Goal: Task Accomplishment & Management: Manage account settings

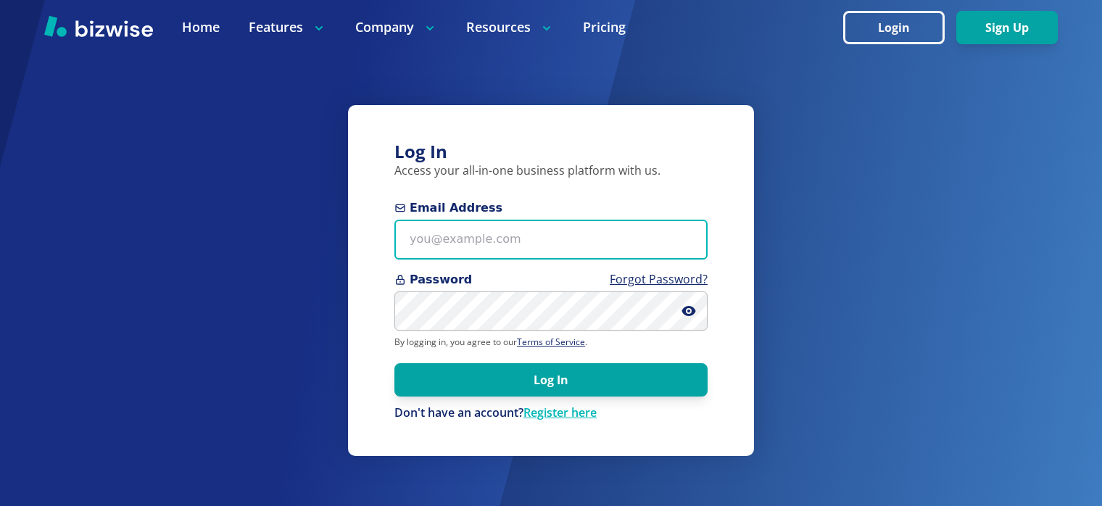
click at [467, 238] on input "Email Address" at bounding box center [550, 240] width 313 height 40
paste input "[EMAIL_ADDRESS][DOMAIN_NAME]"
type input "[EMAIL_ADDRESS][DOMAIN_NAME]"
click at [488, 238] on input "prestige_cleaning@myyahoo.com" at bounding box center [550, 240] width 313 height 40
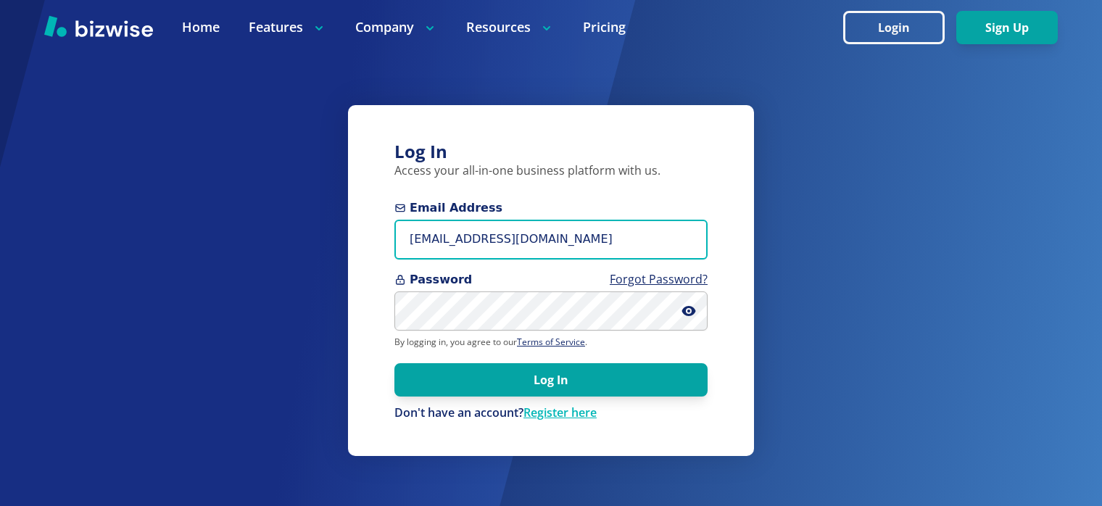
click at [488, 238] on input "prestige_cleaning@myyahoo.com" at bounding box center [550, 240] width 313 height 40
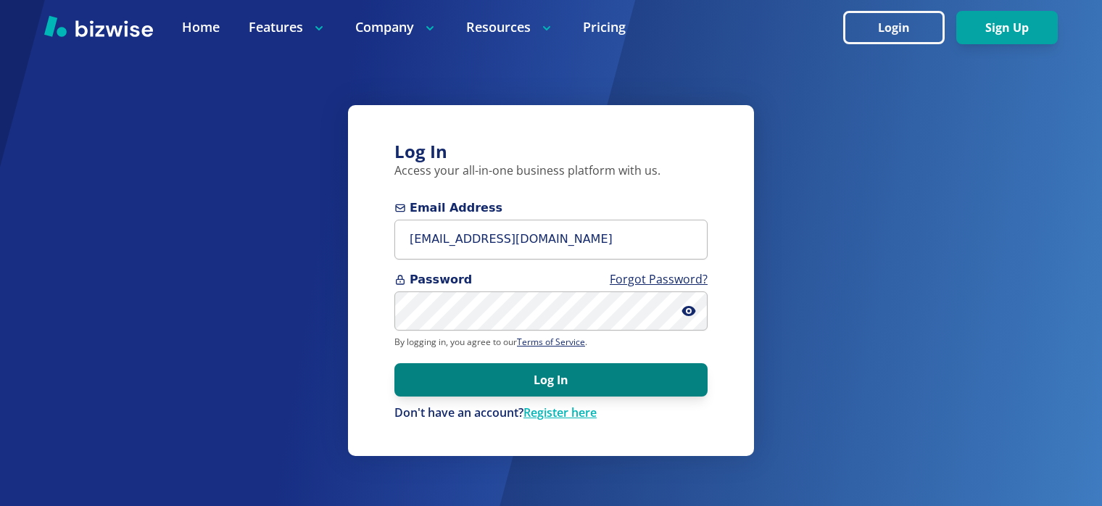
click at [581, 388] on button "Log In" at bounding box center [550, 379] width 313 height 33
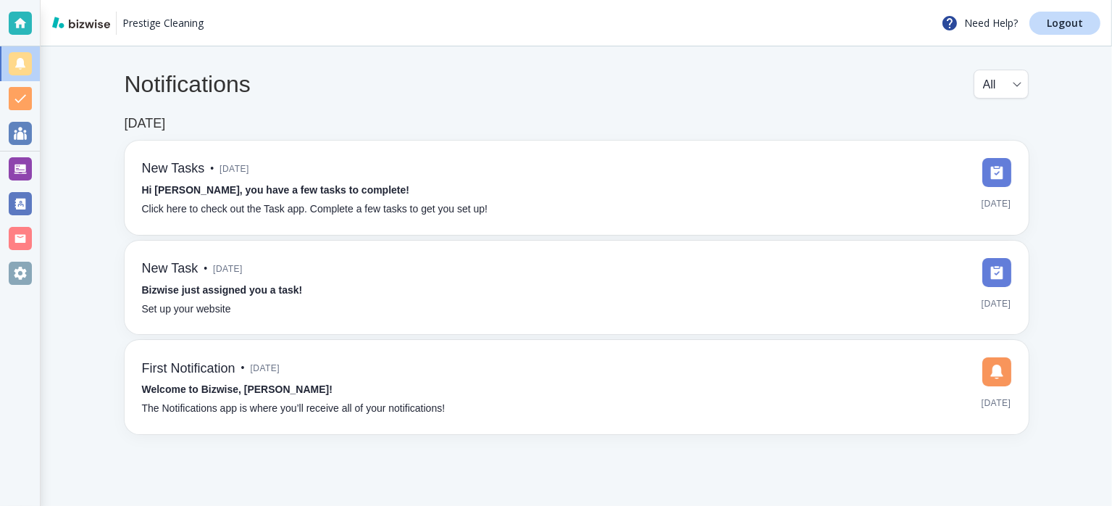
click at [29, 282] on div at bounding box center [20, 273] width 23 height 23
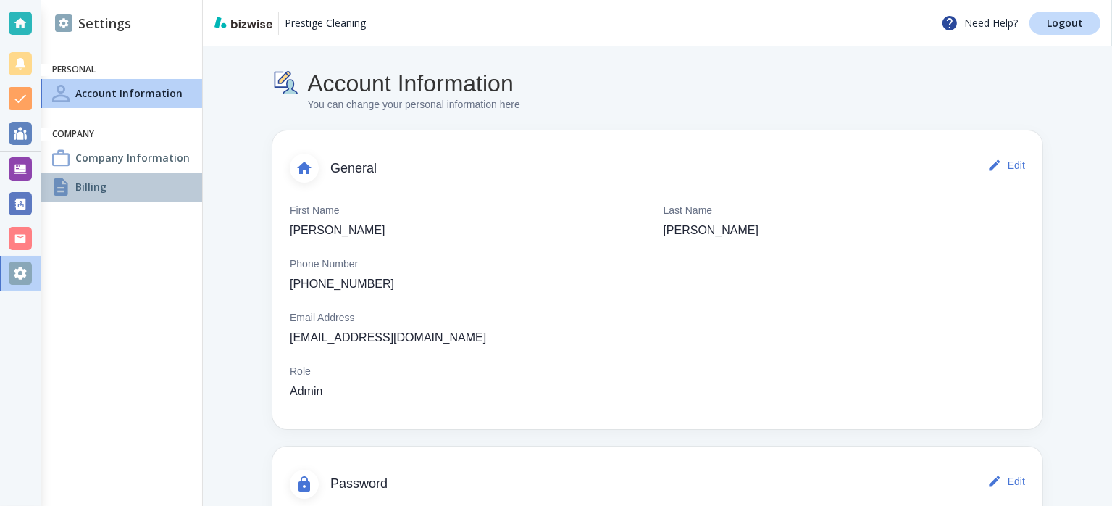
click at [101, 183] on h4 "Billing" at bounding box center [90, 186] width 31 height 15
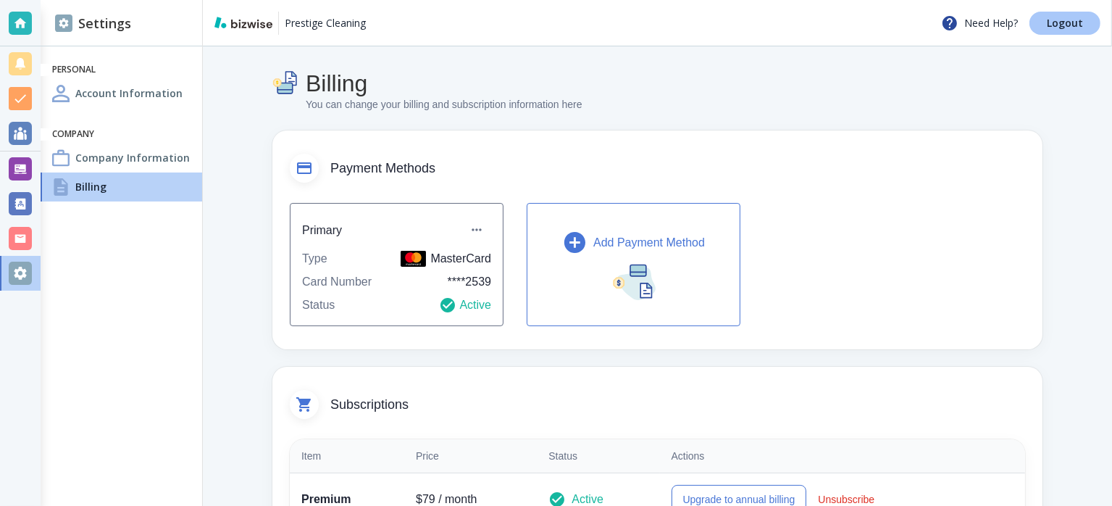
click at [1057, 20] on p "Logout" at bounding box center [1065, 23] width 36 height 10
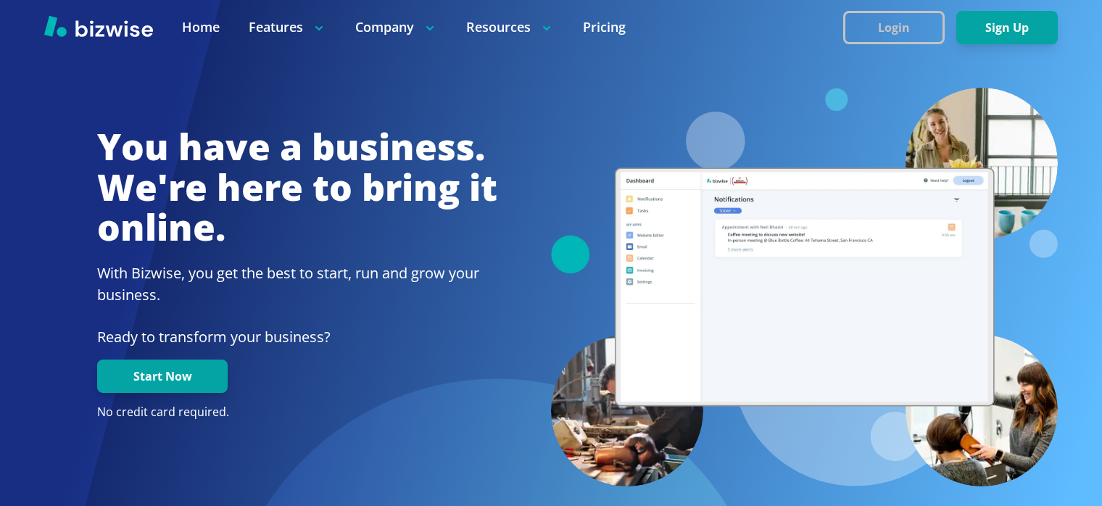
click at [899, 25] on button "Login" at bounding box center [893, 27] width 101 height 33
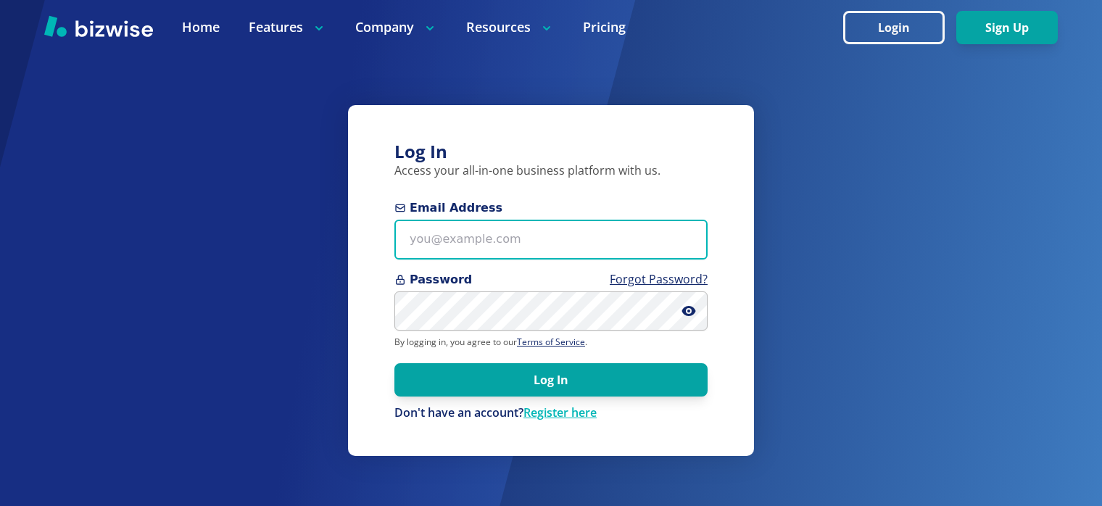
click at [531, 233] on input "Email Address" at bounding box center [550, 240] width 313 height 40
click at [493, 244] on input "Email Address" at bounding box center [550, 240] width 313 height 40
paste input "dmccaleb@socket.net"
type input "dmccaleb@socket.net"
click at [488, 244] on input "dmccaleb@socket.net" at bounding box center [550, 240] width 313 height 40
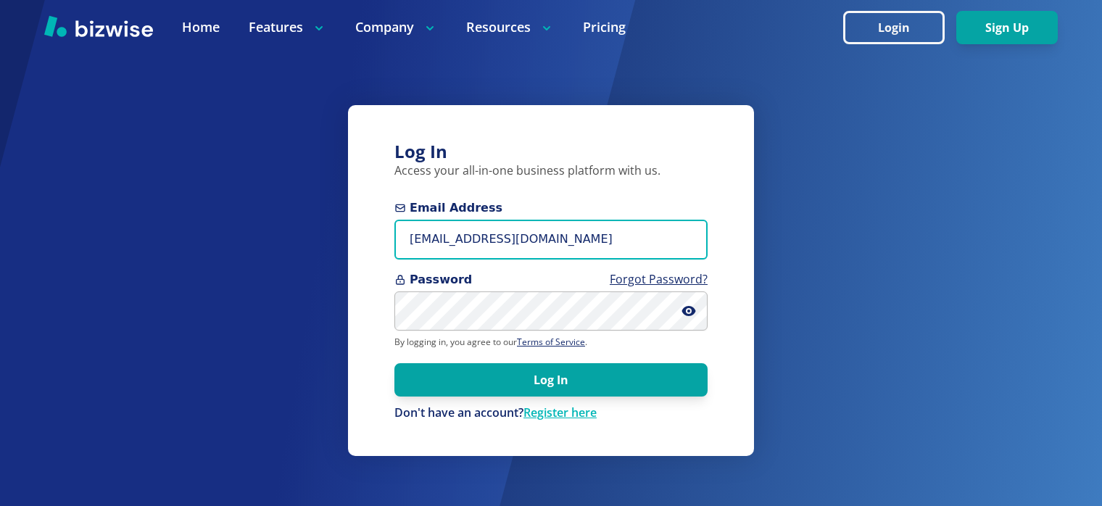
click at [488, 244] on input "dmccaleb@socket.net" at bounding box center [550, 240] width 313 height 40
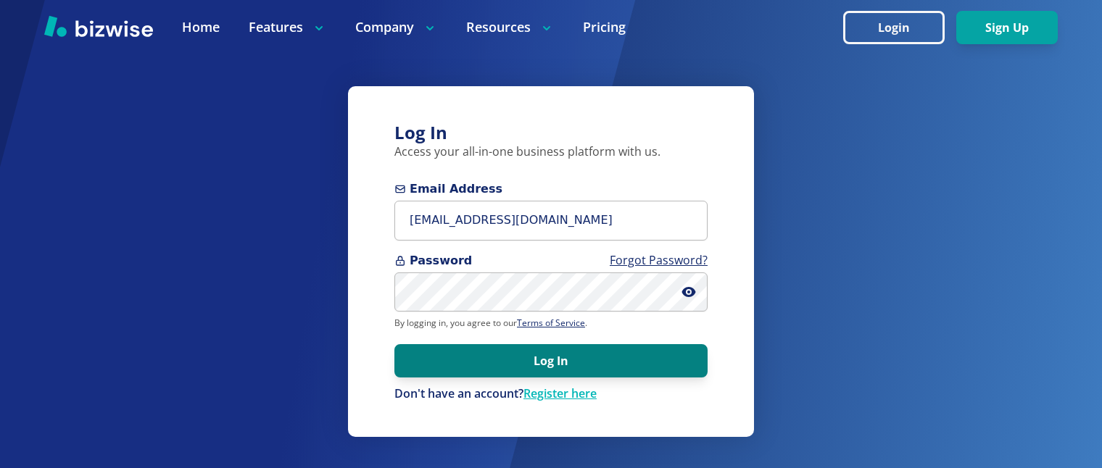
click at [556, 373] on button "Log In" at bounding box center [550, 360] width 313 height 33
